Goal: Task Accomplishment & Management: Manage account settings

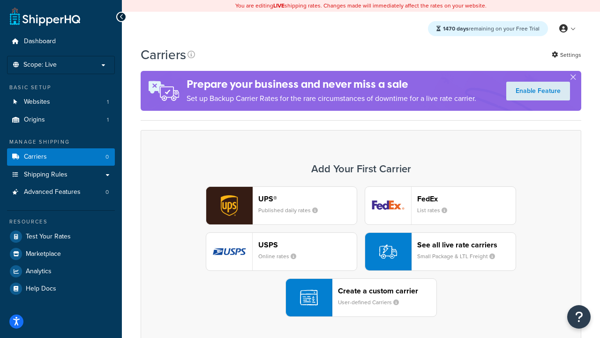
click at [361, 251] on div "UPS® Published daily rates FedEx List rates USPS Online rates See all live rate…" at bounding box center [361, 251] width 421 height 130
click at [467, 198] on header "FedEx" at bounding box center [466, 198] width 98 height 9
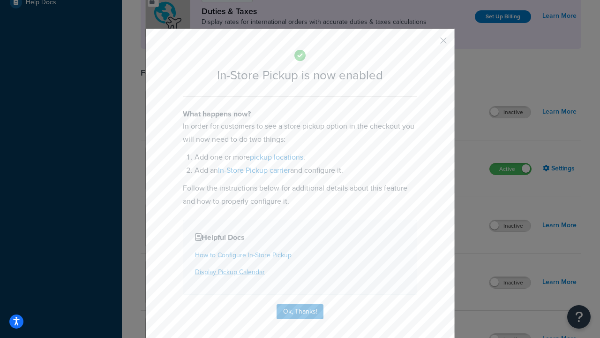
click at [429, 44] on button "button" at bounding box center [430, 44] width 2 height 2
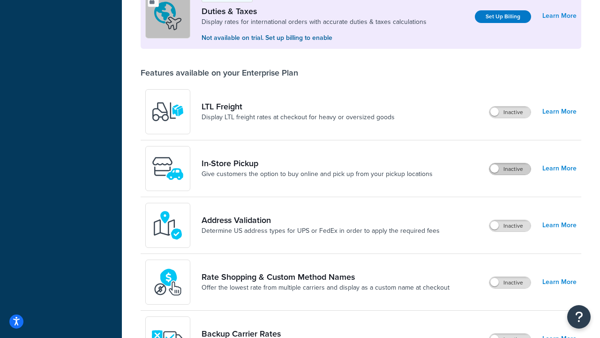
scroll to position [286, 0]
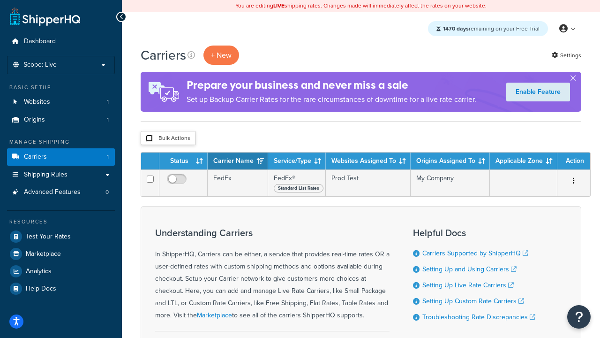
click at [149, 138] on input "checkbox" at bounding box center [149, 138] width 7 height 7
checkbox input "true"
click at [0, 0] on button "Delete" at bounding box center [0, 0] width 0 height 0
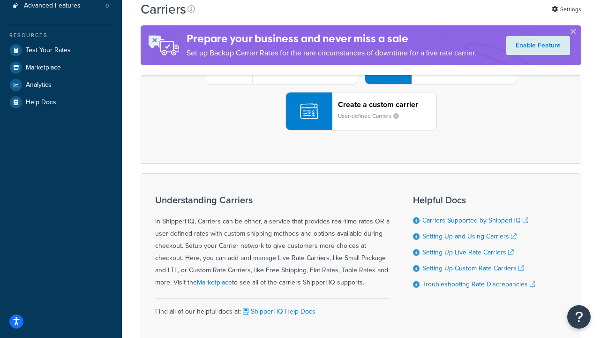
click at [361, 130] on div "UPS® Published daily rates FedEx List rates USPS Online rates See all live rate…" at bounding box center [361, 65] width 421 height 130
click at [361, 122] on div "Create a custom carrier User-defined Carriers" at bounding box center [387, 111] width 98 height 23
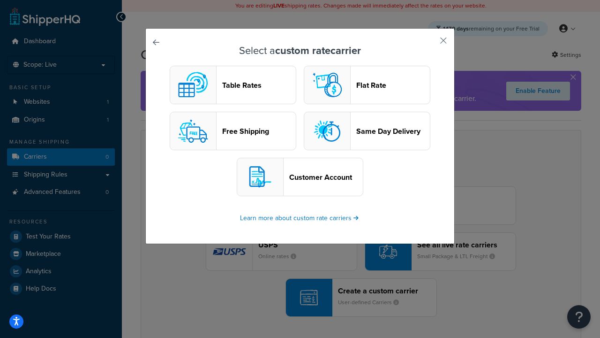
click at [233, 85] on header "Table Rates" at bounding box center [259, 85] width 74 height 9
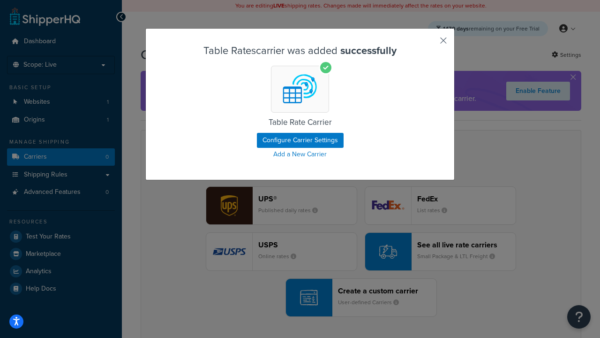
click at [429, 44] on button "button" at bounding box center [430, 44] width 2 height 2
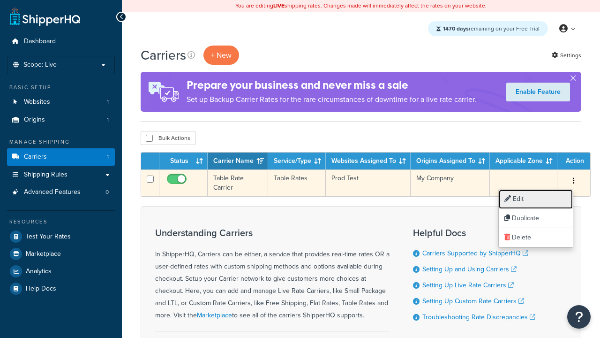
click at [536, 199] on link "Edit" at bounding box center [536, 198] width 74 height 19
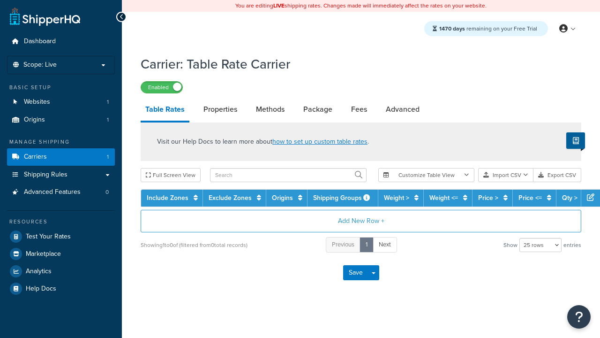
select select "25"
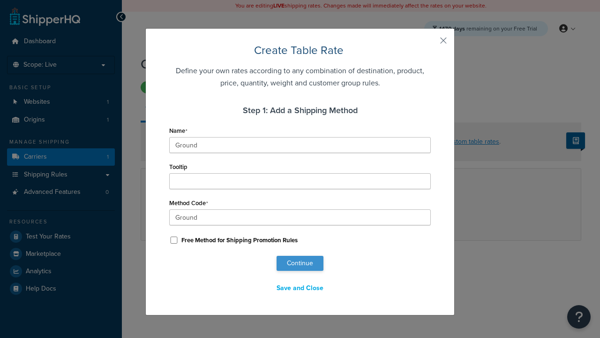
type input "Ground"
click at [300, 263] on button "Continue" at bounding box center [300, 263] width 47 height 15
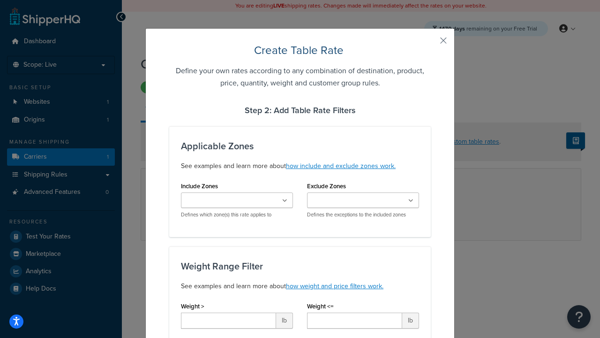
type input "10"
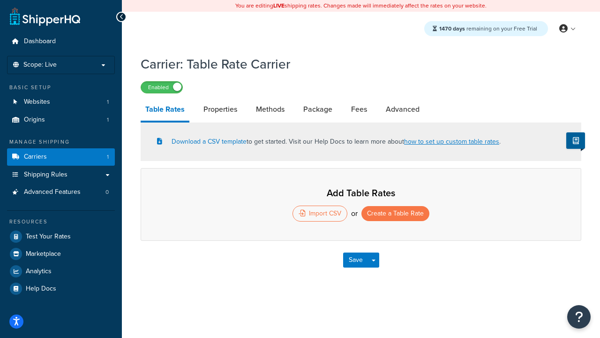
select select "25"
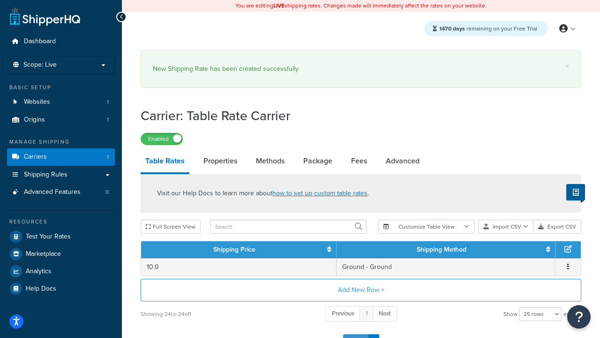
click at [355, 334] on button "Save" at bounding box center [355, 341] width 25 height 15
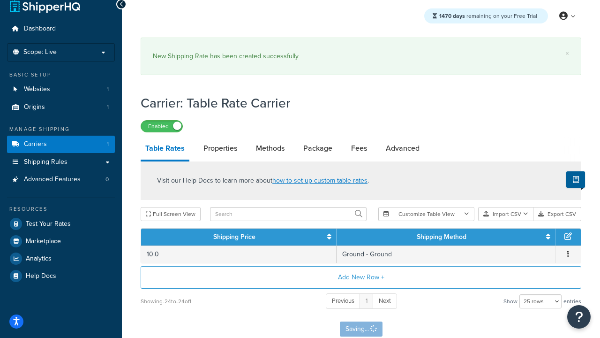
scroll to position [0, 0]
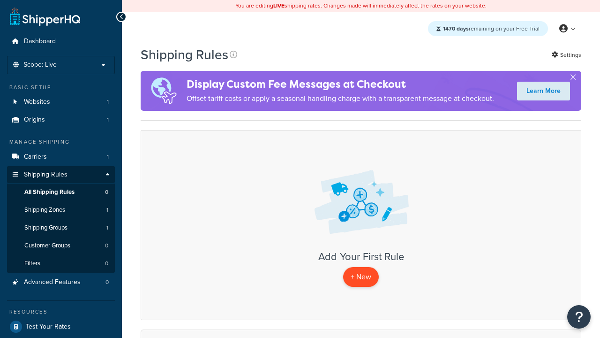
click at [361, 277] on p "+ New" at bounding box center [361, 276] width 36 height 19
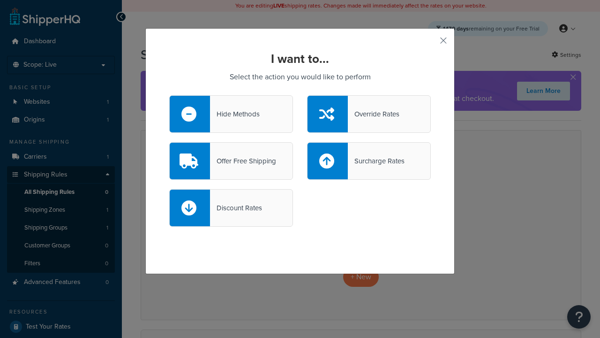
click at [231, 161] on div "Offer Free Shipping" at bounding box center [243, 160] width 66 height 13
click at [0, 0] on input "Offer Free Shipping" at bounding box center [0, 0] width 0 height 0
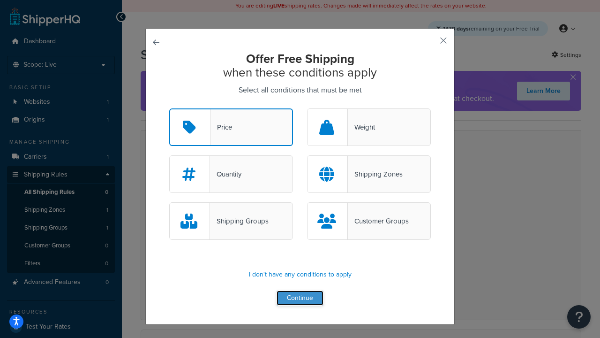
click at [300, 298] on button "Continue" at bounding box center [300, 297] width 47 height 15
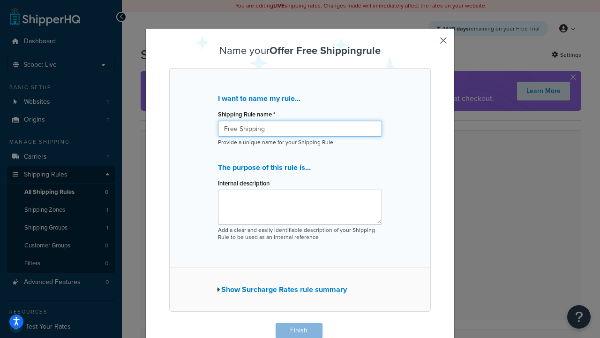
type input "Free Shipping"
click at [299, 330] on button "Finish" at bounding box center [299, 330] width 47 height 15
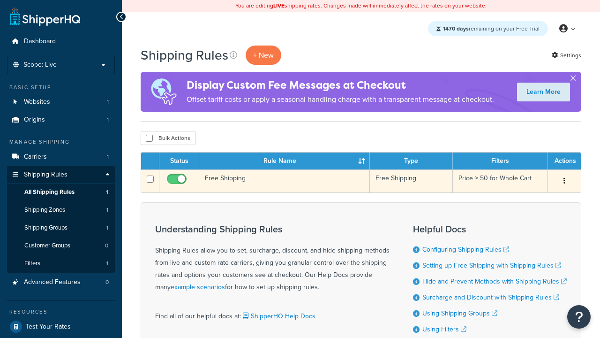
click at [178, 181] on input "checkbox" at bounding box center [178, 181] width 26 height 12
checkbox input "false"
click at [178, 181] on input "checkbox" at bounding box center [178, 181] width 26 height 12
checkbox input "true"
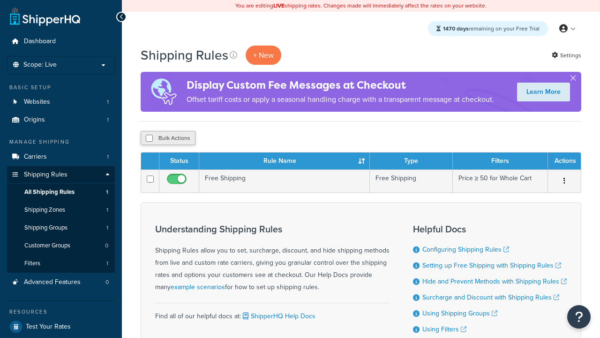
click at [168, 138] on button "Bulk Actions" at bounding box center [168, 138] width 55 height 14
checkbox input "true"
click at [252, 138] on button "Delete" at bounding box center [250, 138] width 32 height 14
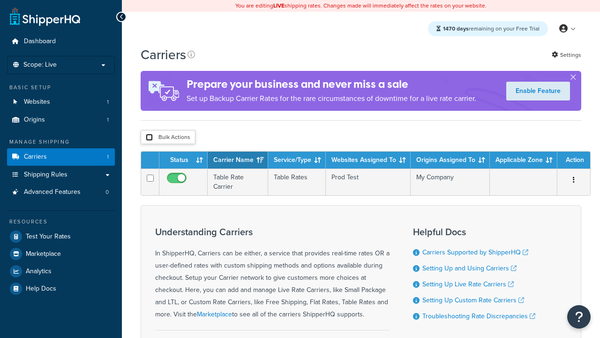
click at [149, 137] on input "checkbox" at bounding box center [149, 137] width 7 height 7
checkbox input "true"
click at [0, 0] on button "Delete" at bounding box center [0, 0] width 0 height 0
